Goal: Navigation & Orientation: Find specific page/section

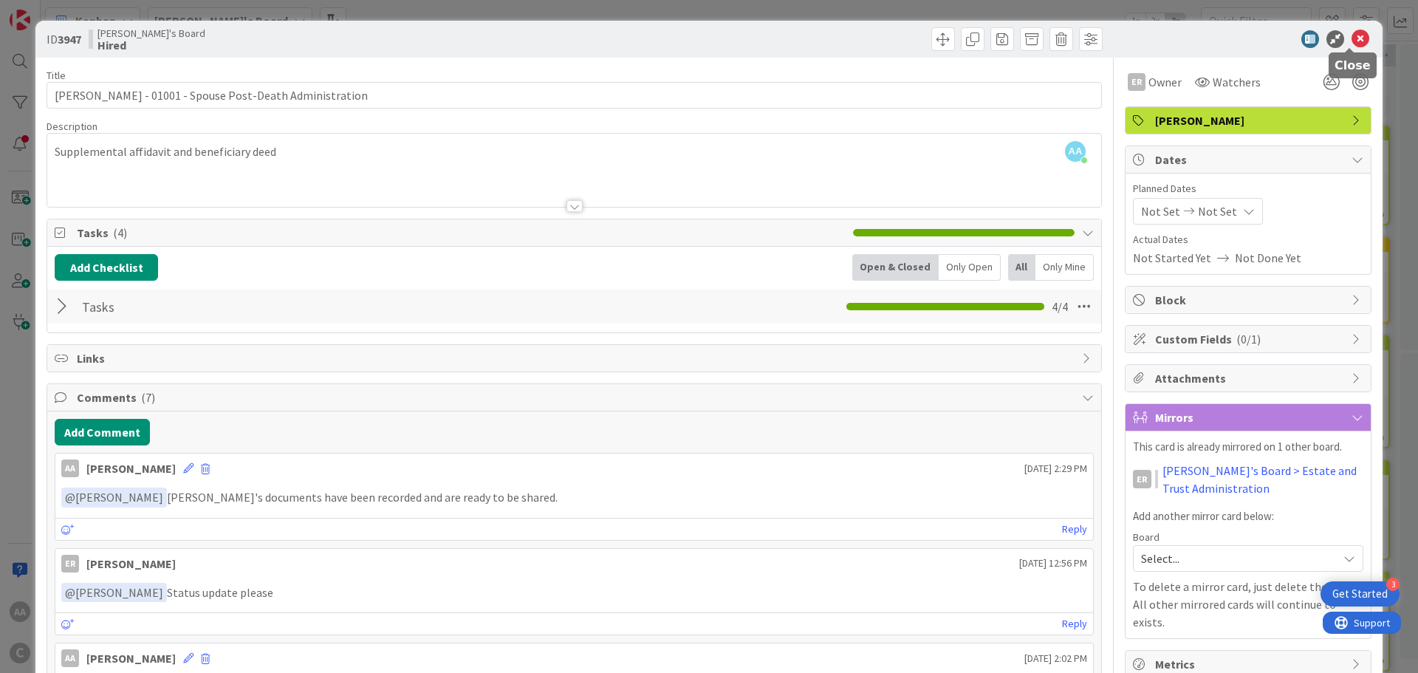
click at [1356, 39] on icon at bounding box center [1361, 39] width 18 height 18
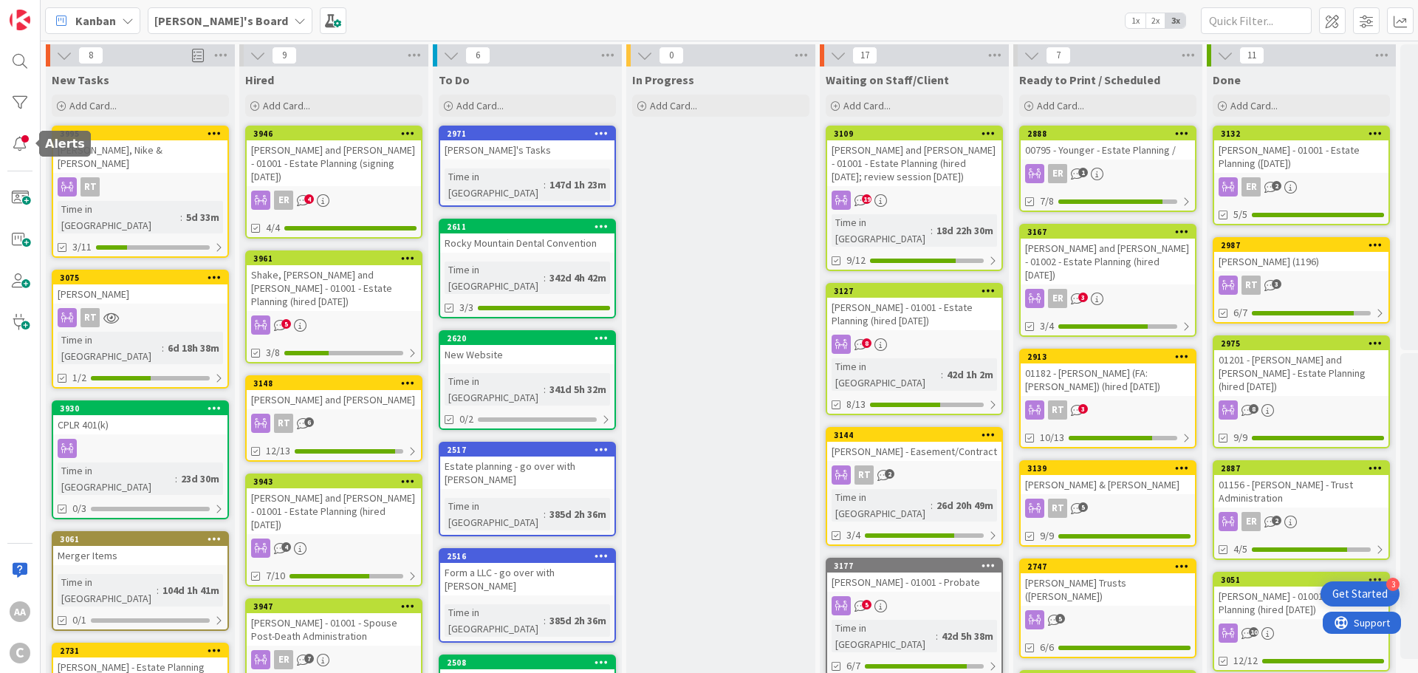
drag, startPoint x: 20, startPoint y: 139, endPoint x: 44, endPoint y: 137, distance: 23.7
click at [20, 138] on div at bounding box center [20, 144] width 30 height 30
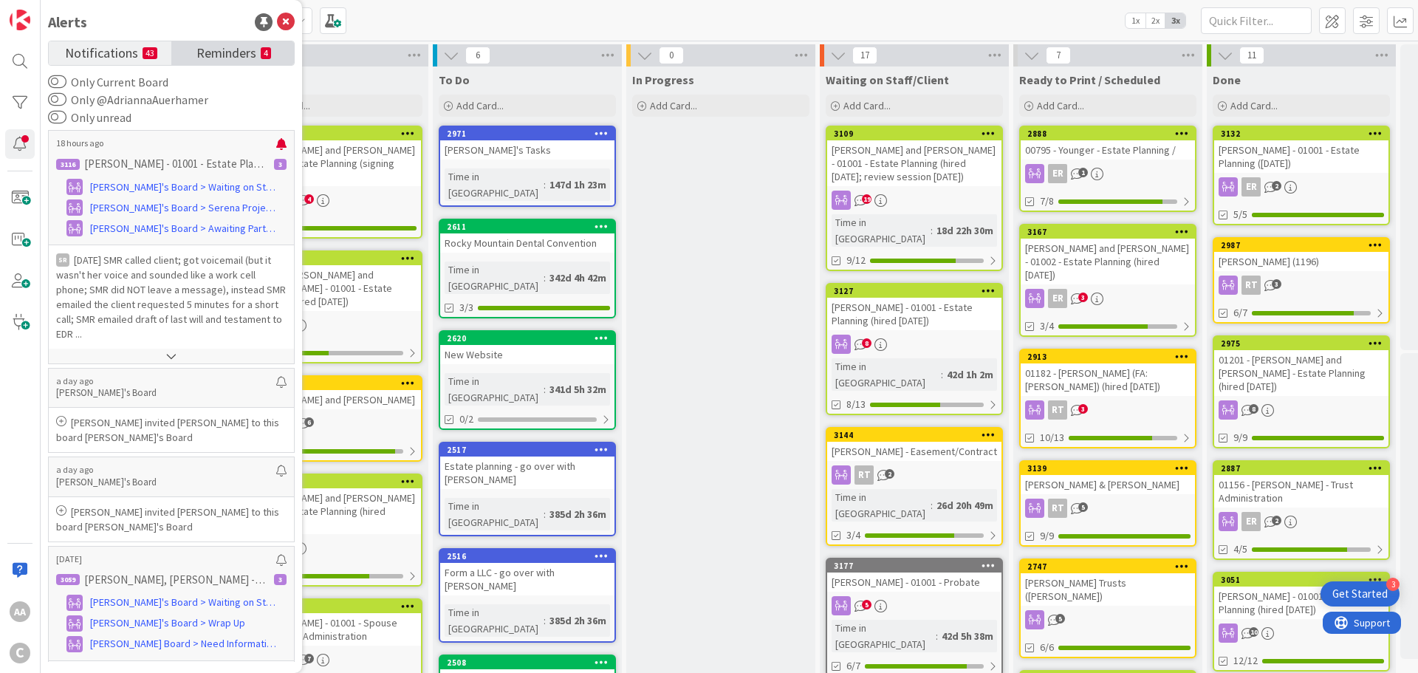
click at [230, 57] on span "Reminders" at bounding box center [226, 51] width 60 height 21
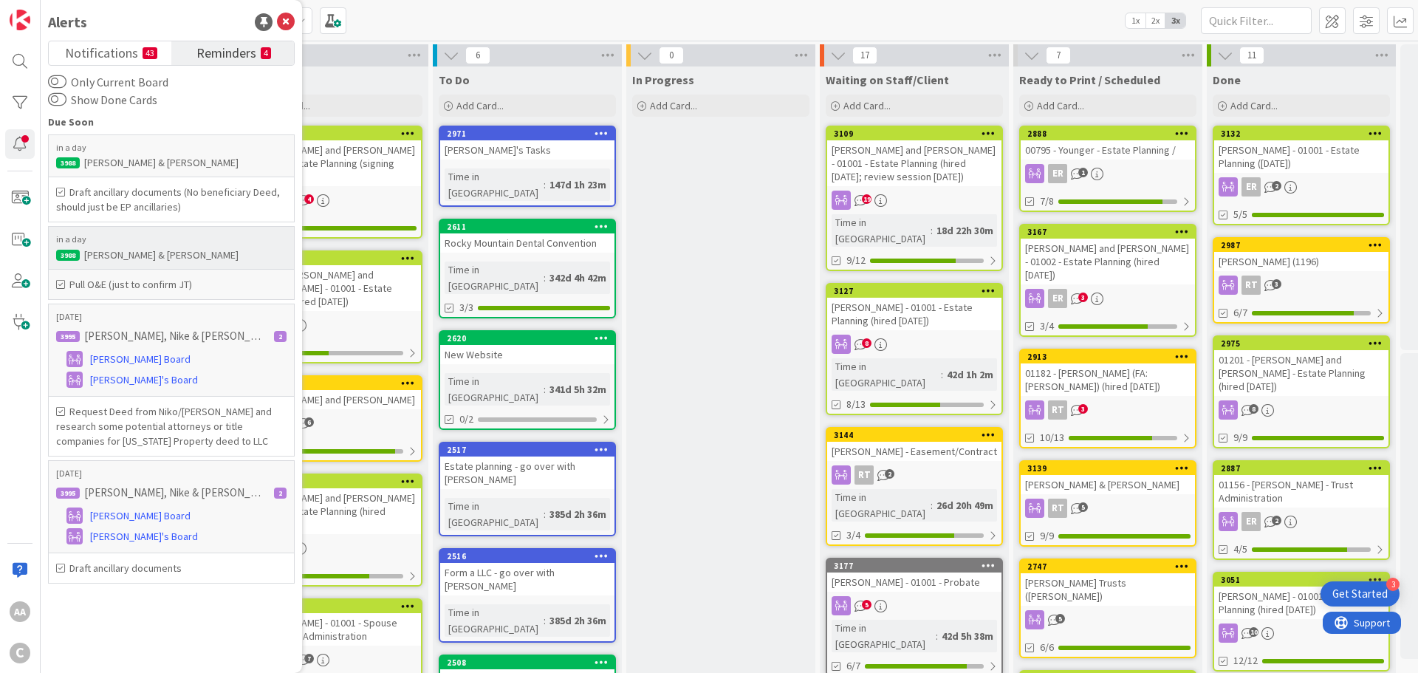
click at [191, 257] on div "[PERSON_NAME] & [PERSON_NAME]" at bounding box center [171, 254] width 230 height 13
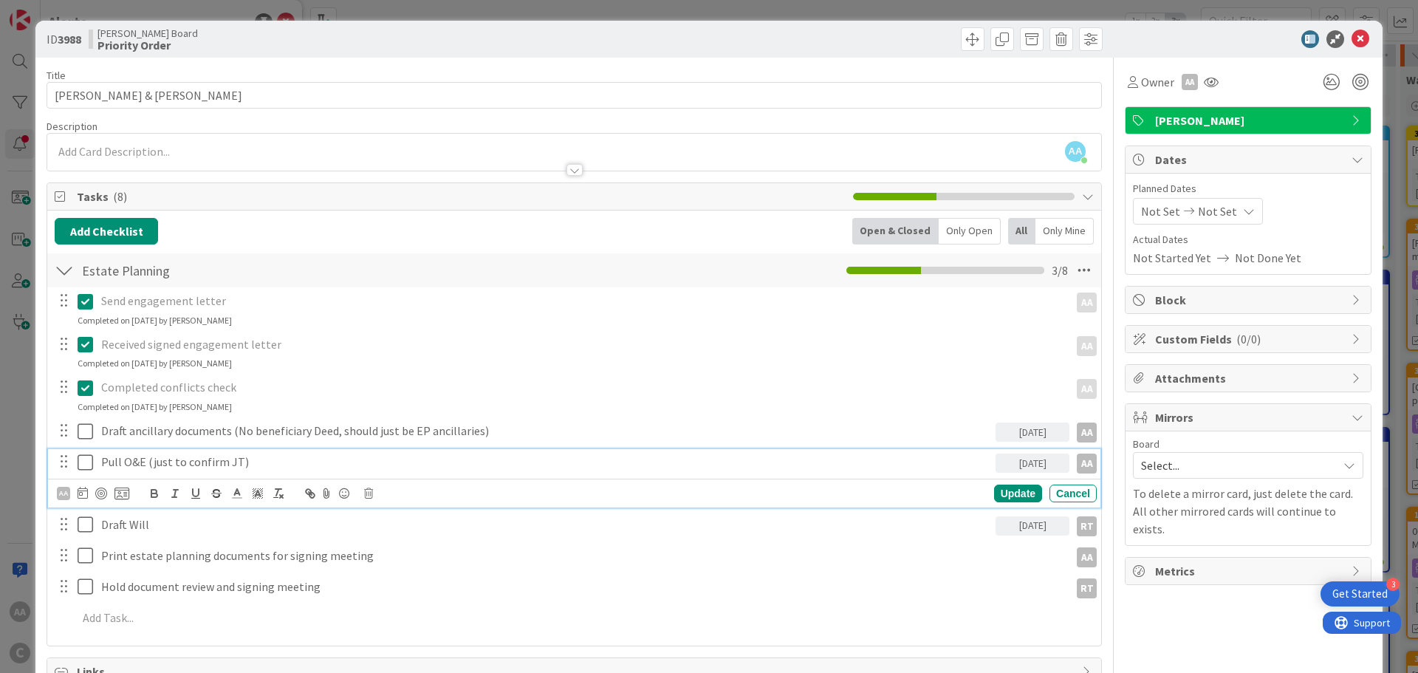
click at [87, 464] on icon at bounding box center [89, 463] width 22 height 18
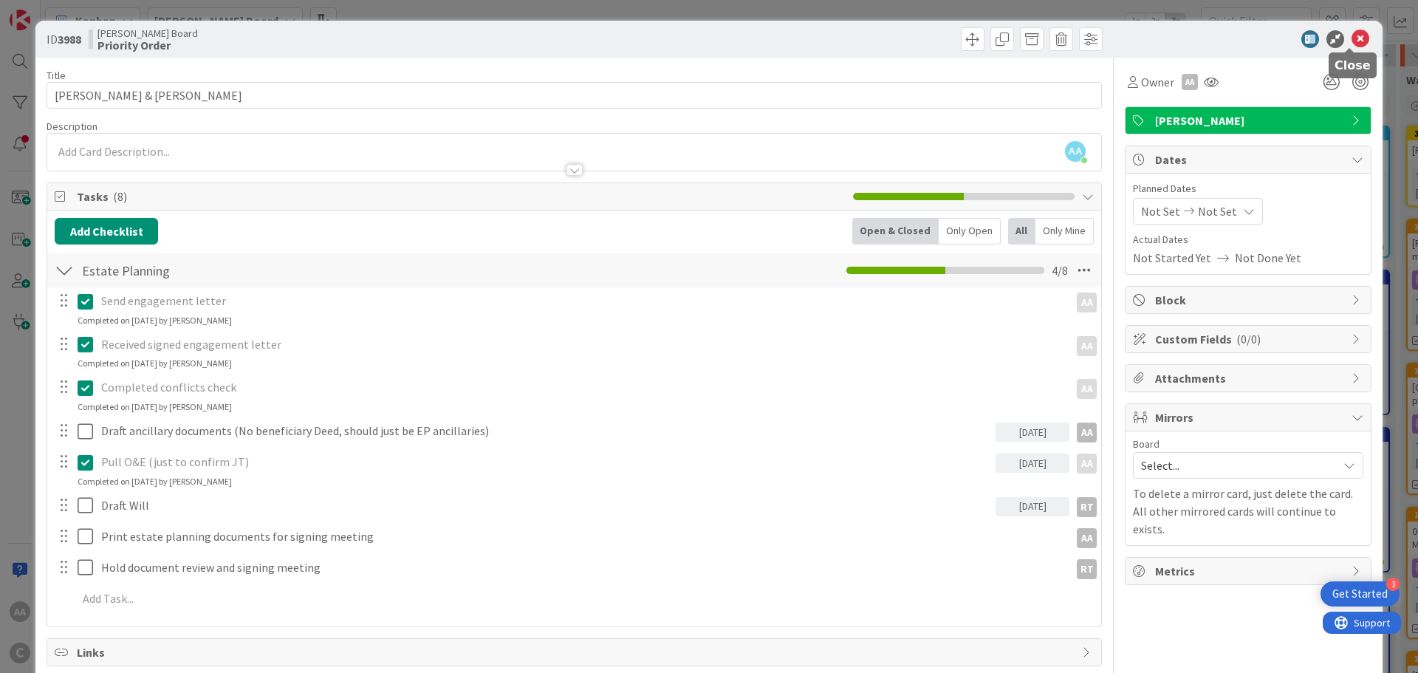
click at [1352, 35] on icon at bounding box center [1361, 39] width 18 height 18
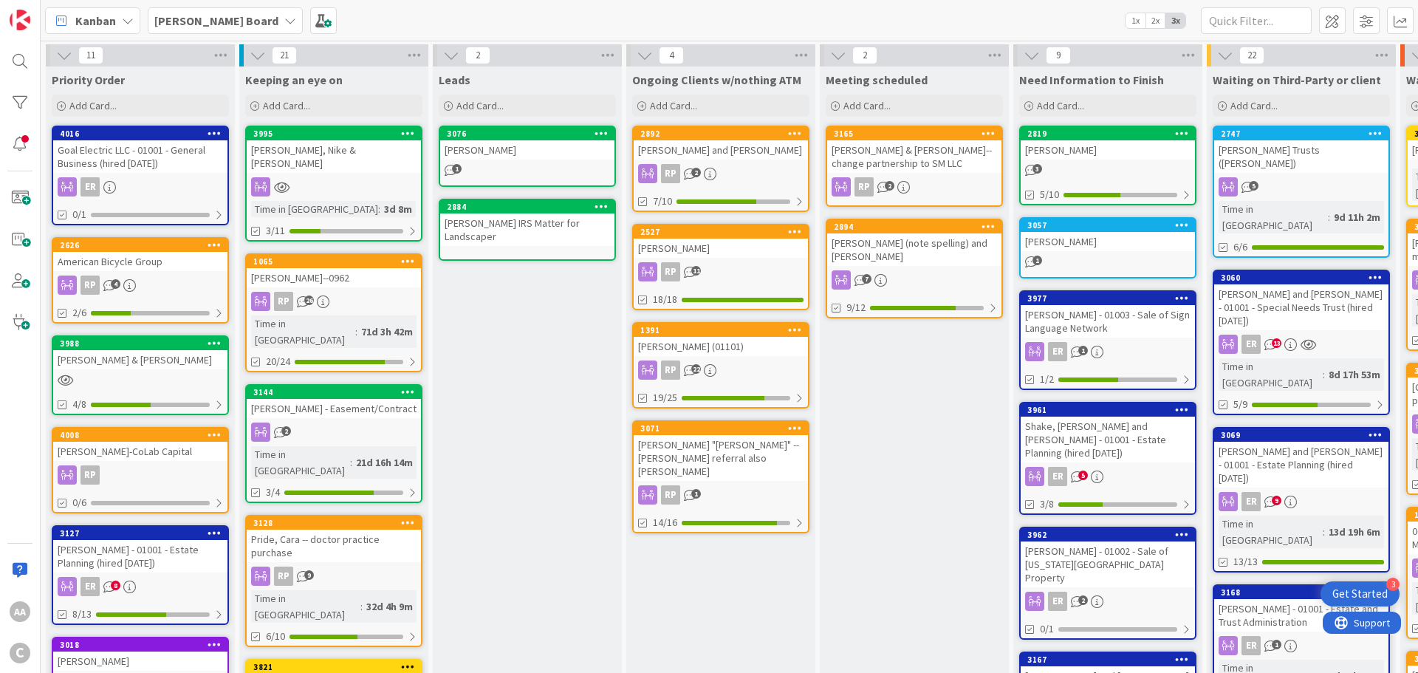
click at [169, 20] on b "[PERSON_NAME] Board" at bounding box center [216, 20] width 124 height 15
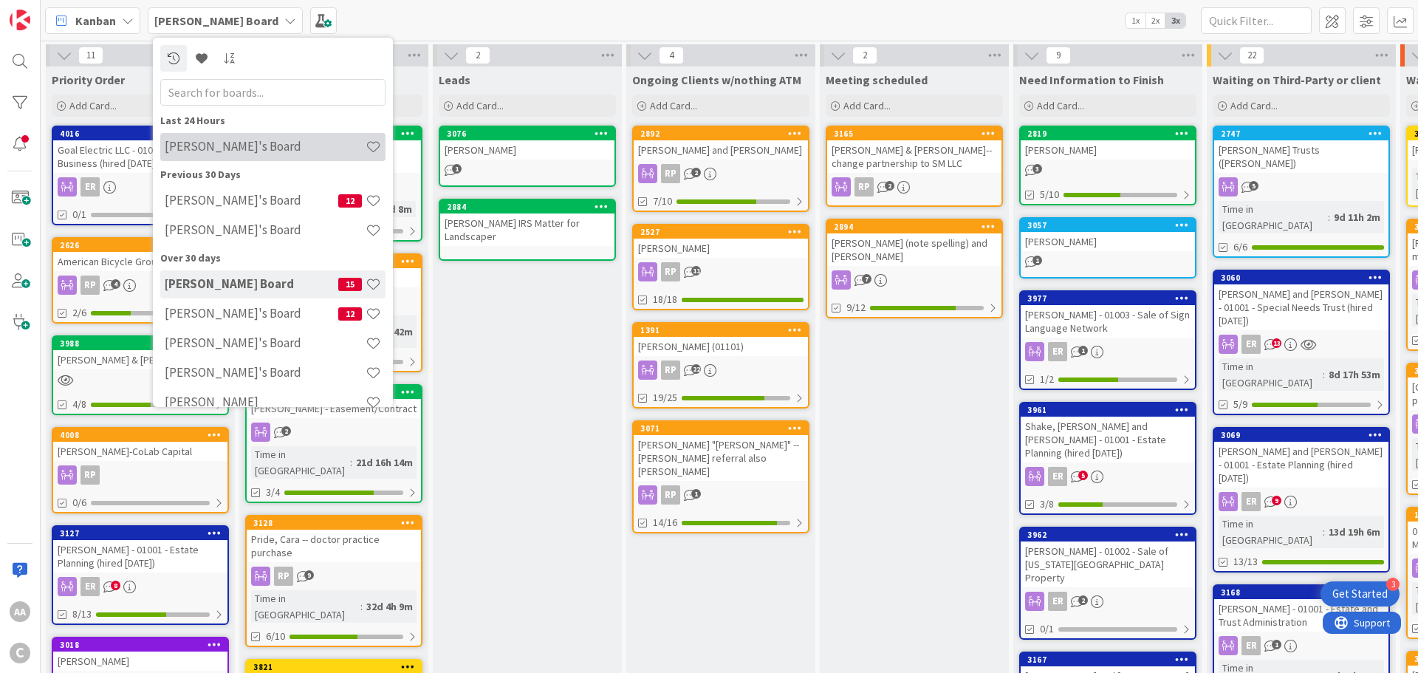
click at [196, 140] on h4 "[PERSON_NAME]'s Board" at bounding box center [265, 146] width 201 height 15
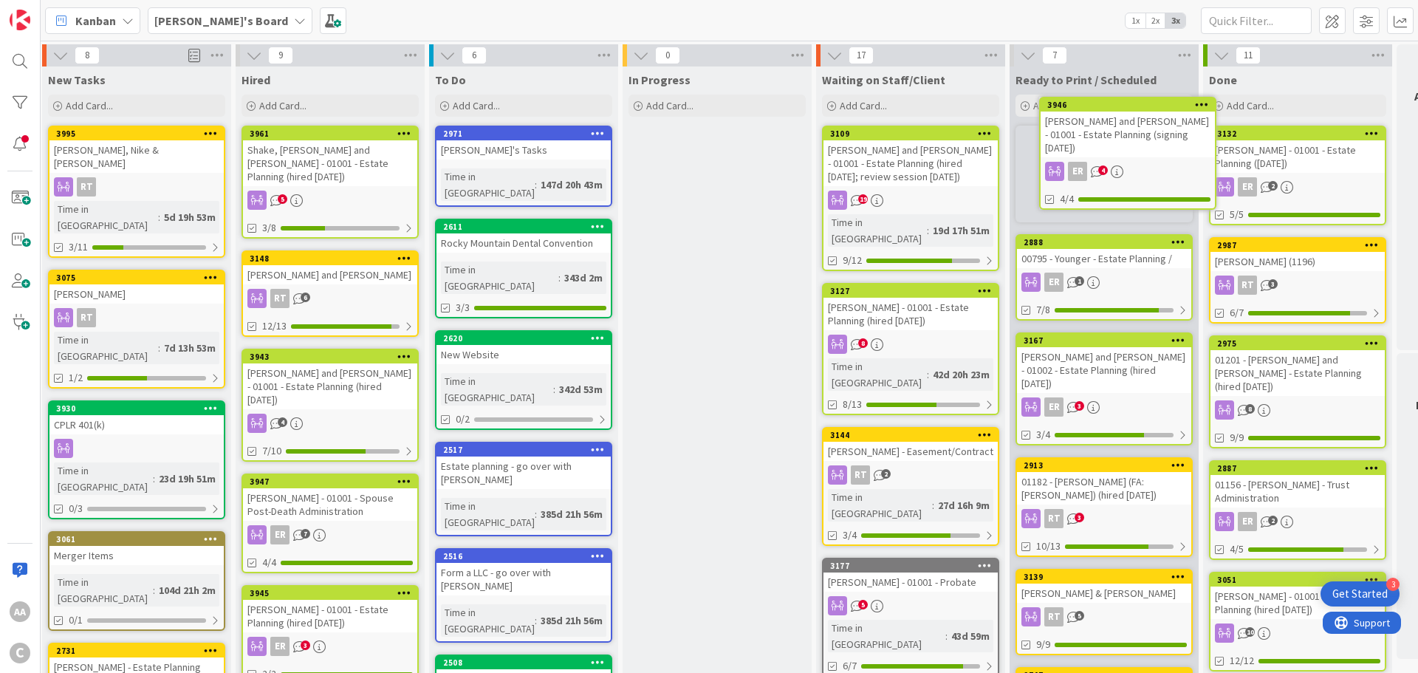
scroll to position [0, 6]
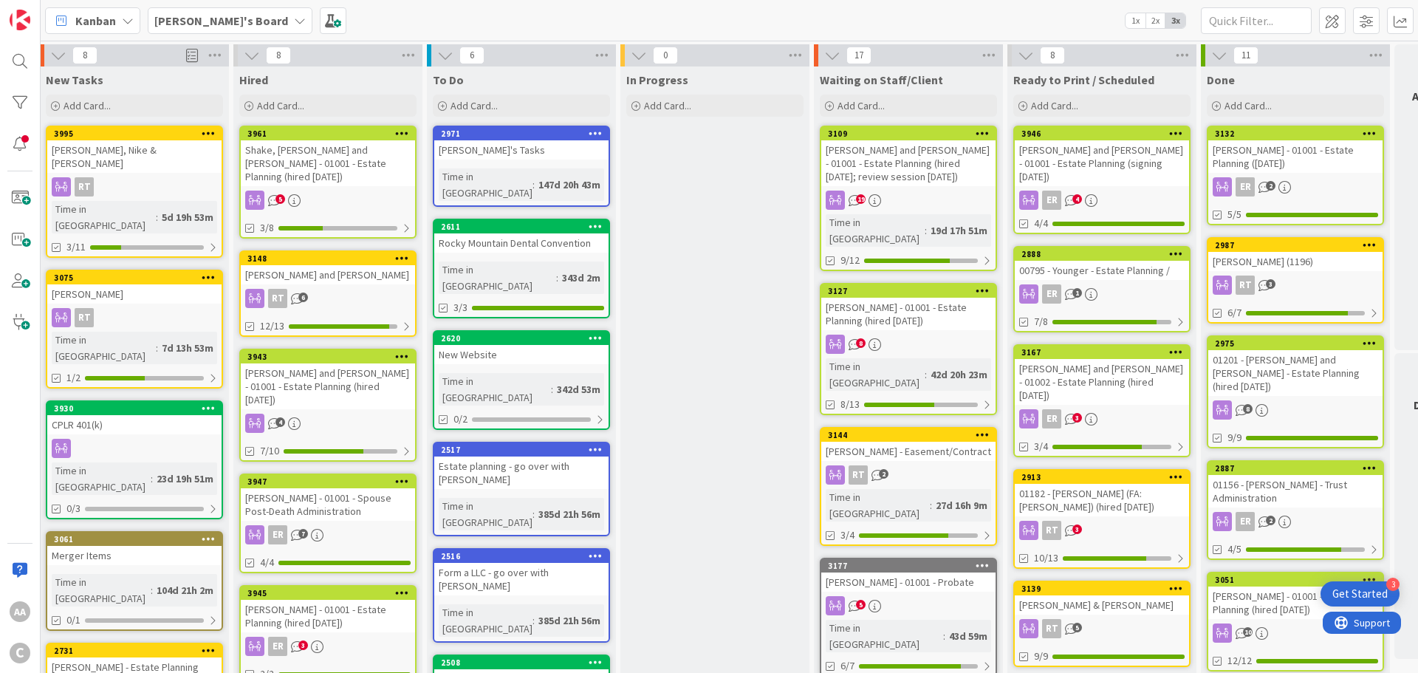
click at [294, 152] on div "Shake, [PERSON_NAME] and [PERSON_NAME] - 01001 - Estate Planning (hired [DATE])" at bounding box center [328, 163] width 174 height 46
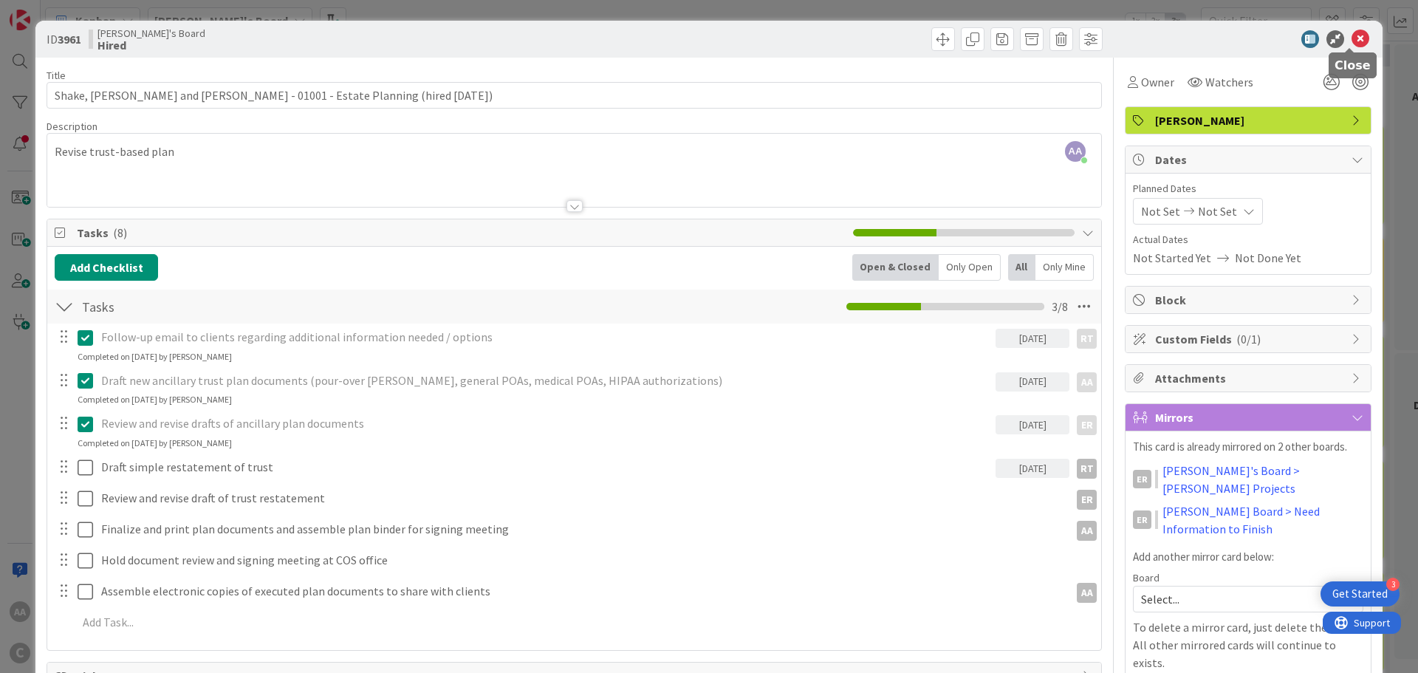
click at [1352, 35] on icon at bounding box center [1361, 39] width 18 height 18
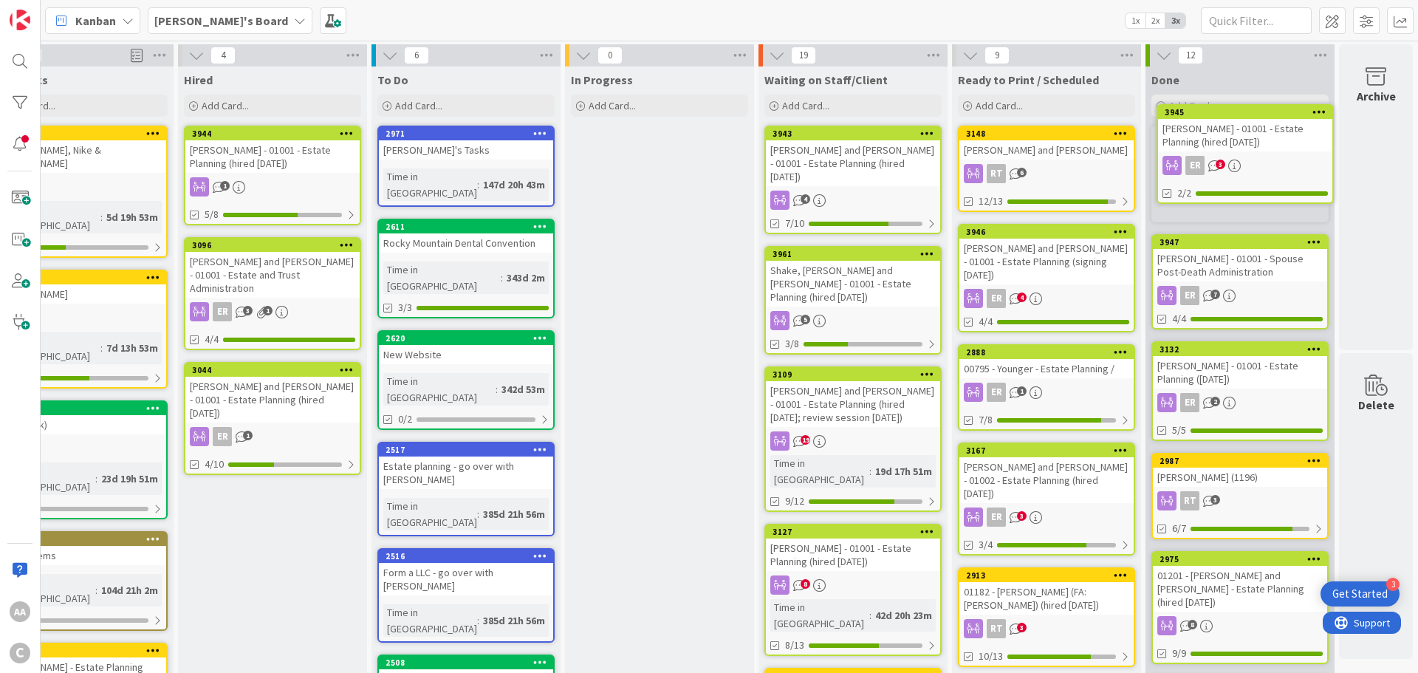
scroll to position [0, 67]
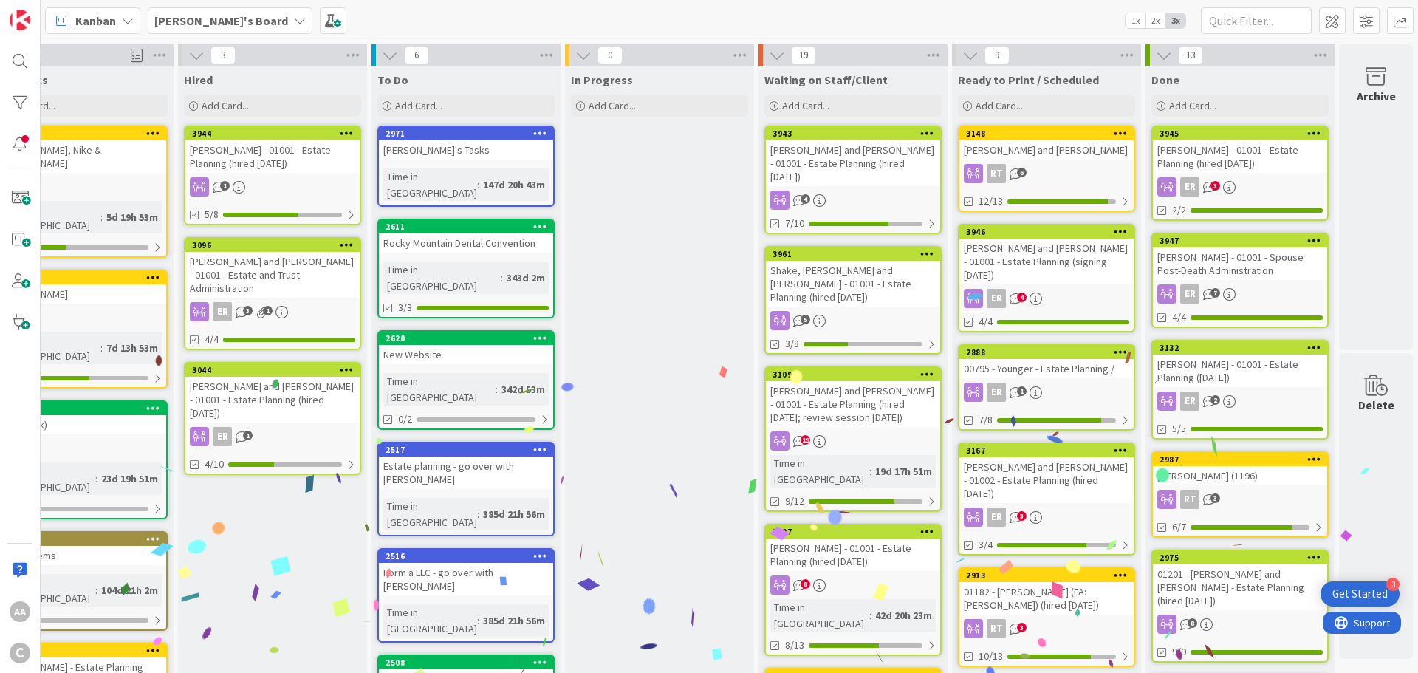
click at [260, 160] on div "[PERSON_NAME] - 01001 - Estate Planning (hired [DATE])" at bounding box center [272, 156] width 174 height 33
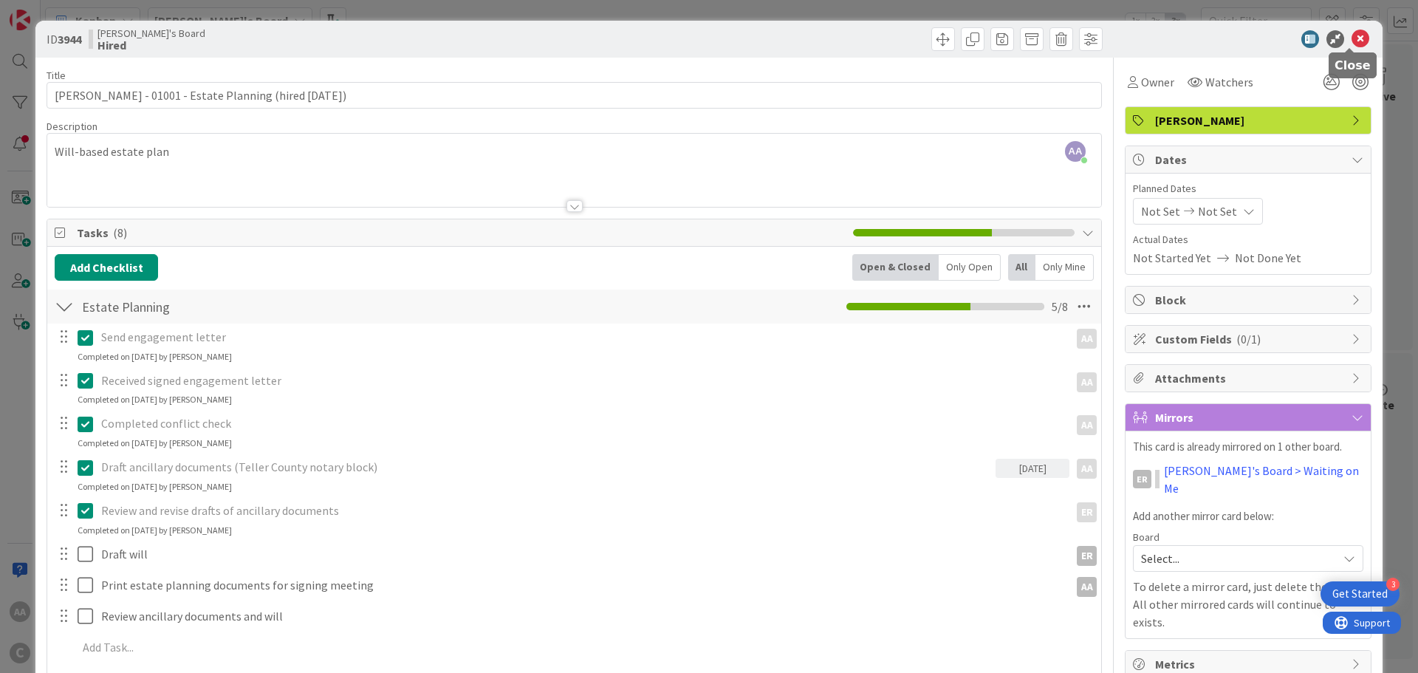
click at [1353, 45] on icon at bounding box center [1361, 39] width 18 height 18
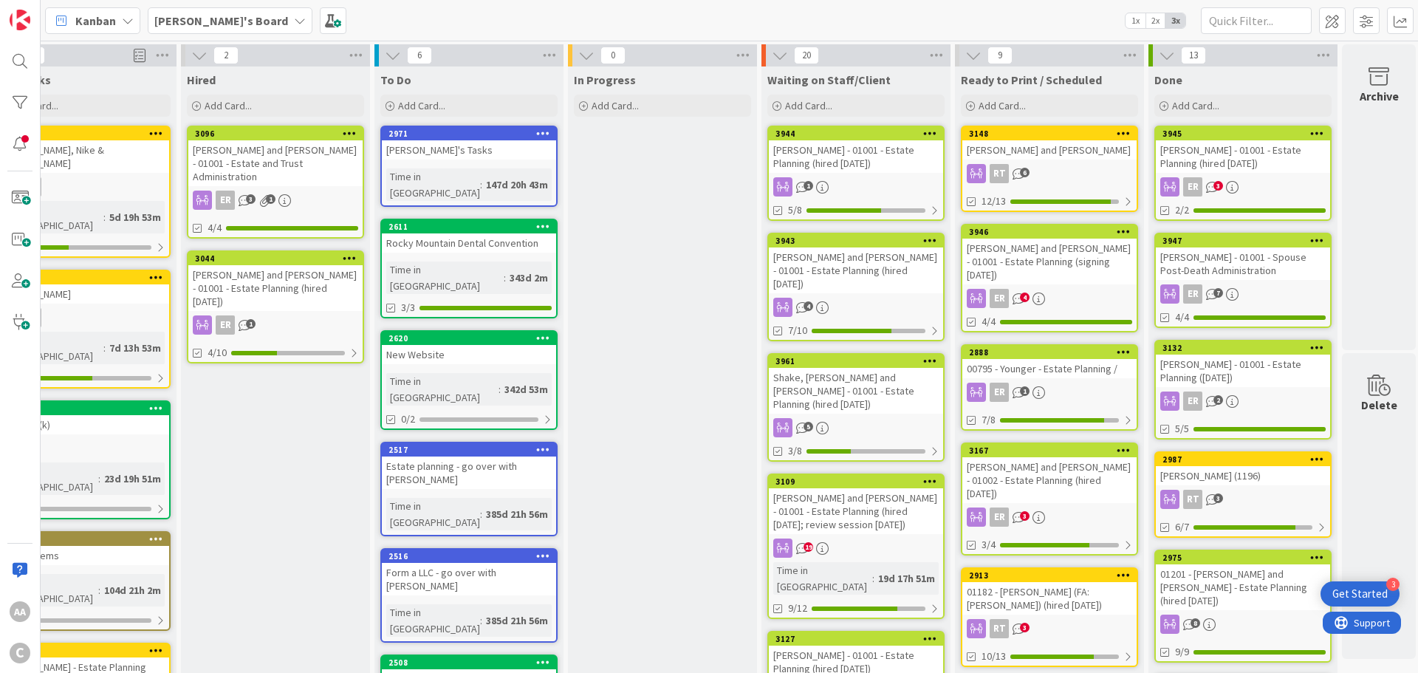
click at [242, 164] on div "[PERSON_NAME] and [PERSON_NAME] - 01001 - Estate and Trust Administration" at bounding box center [275, 163] width 174 height 46
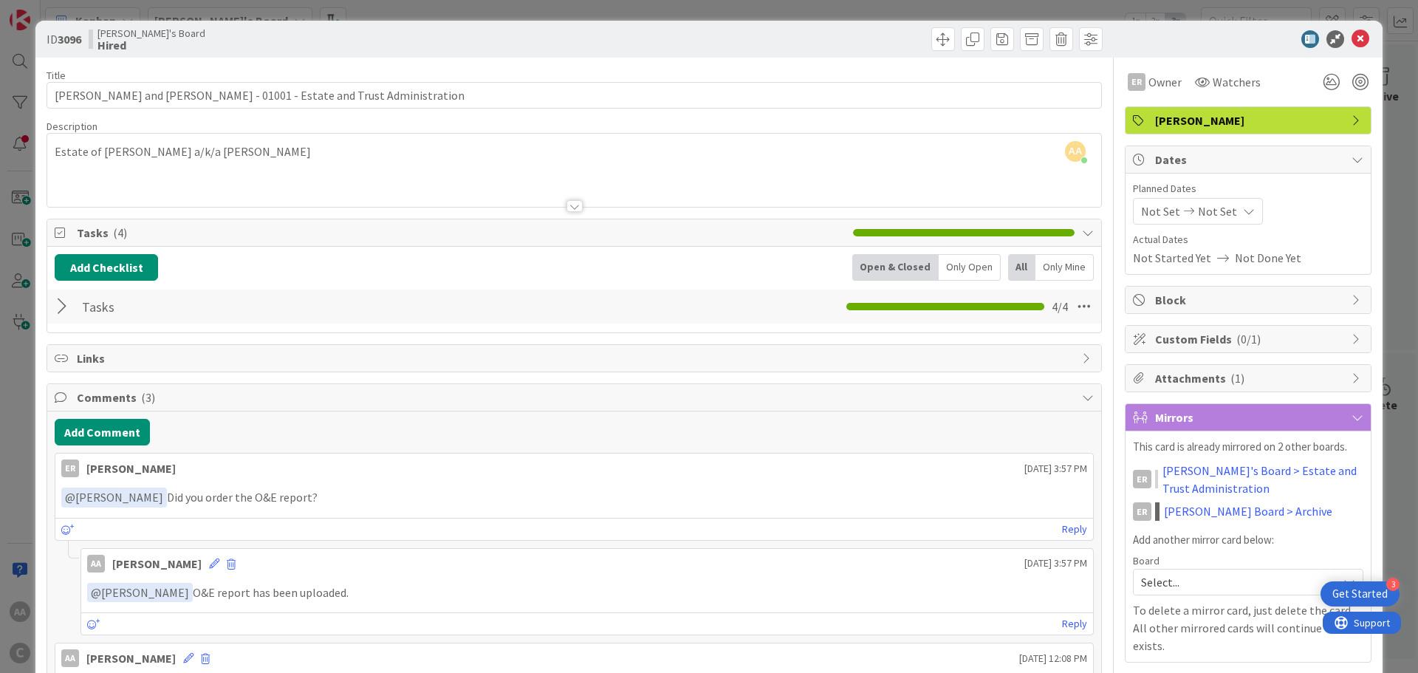
click at [1346, 48] on div "ID 3096 [PERSON_NAME]'s Board Hired" at bounding box center [708, 39] width 1347 height 37
click at [1352, 42] on icon at bounding box center [1361, 39] width 18 height 18
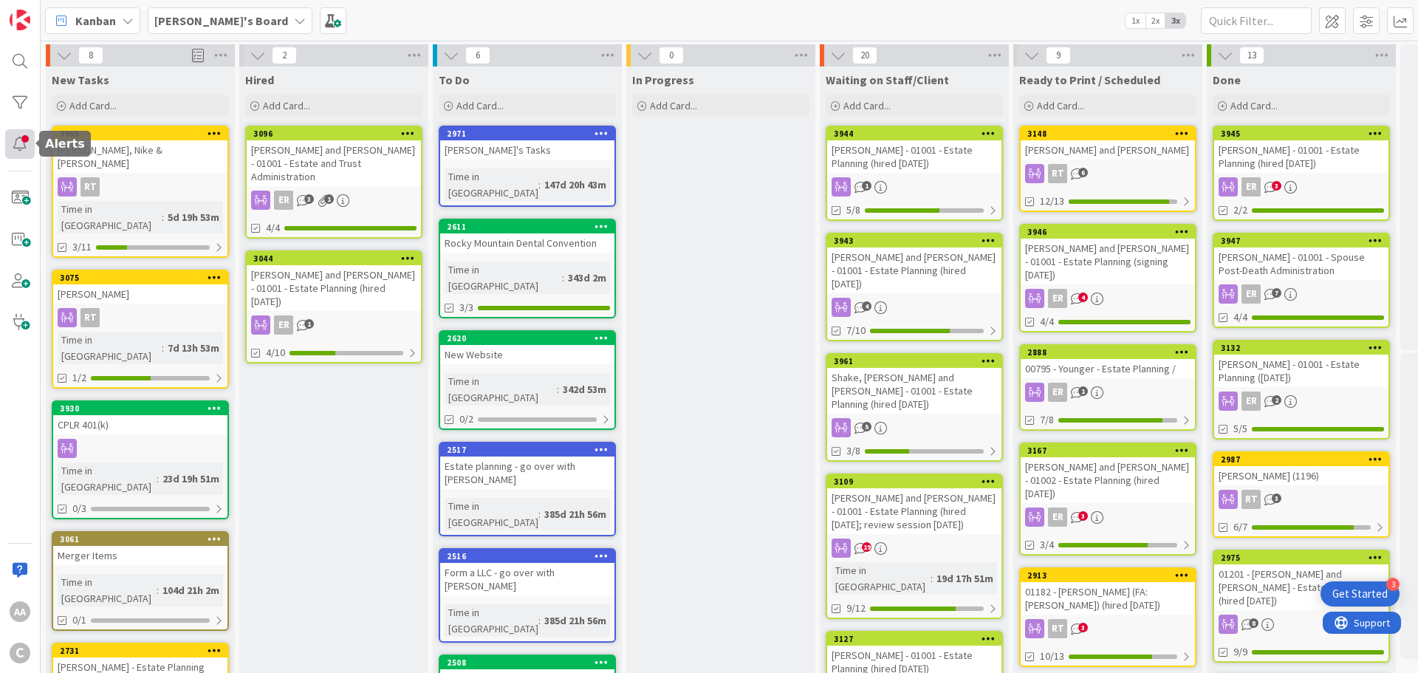
click at [15, 149] on div at bounding box center [20, 144] width 30 height 30
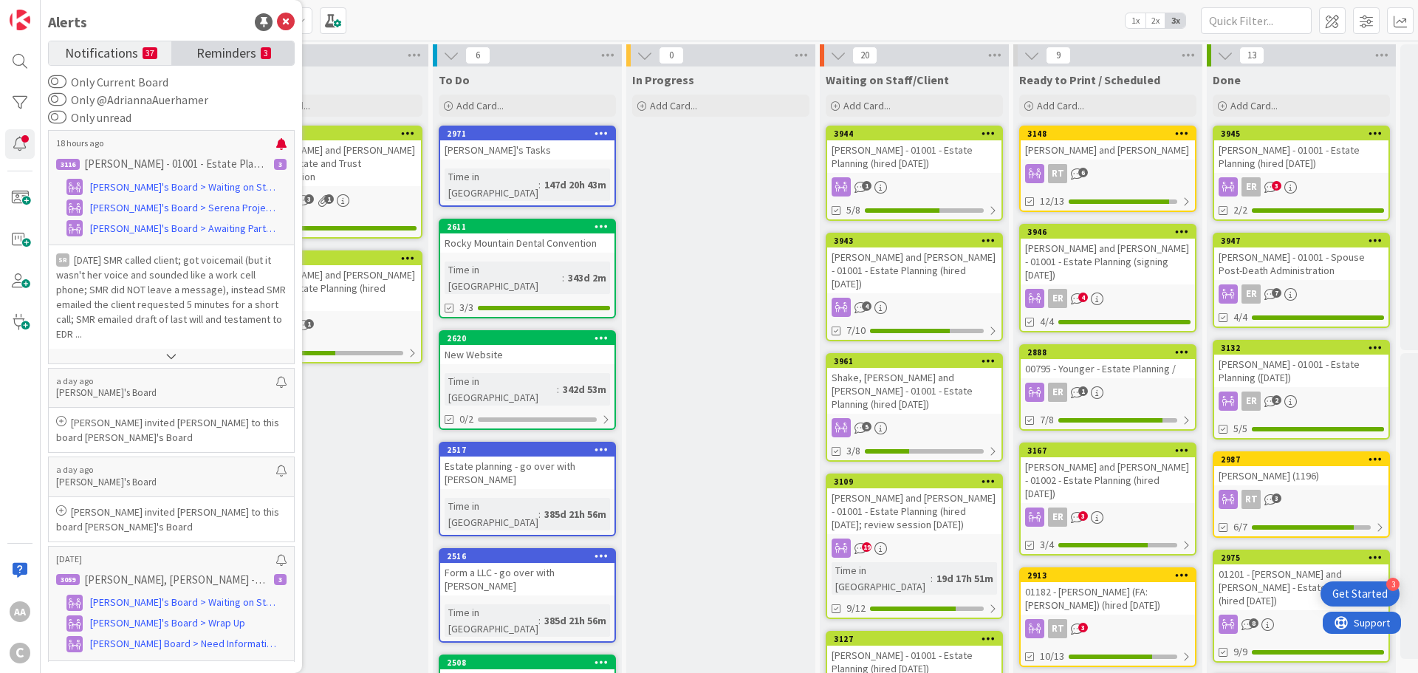
click at [220, 55] on span "Reminders" at bounding box center [226, 51] width 60 height 21
